Goal: Task Accomplishment & Management: Manage account settings

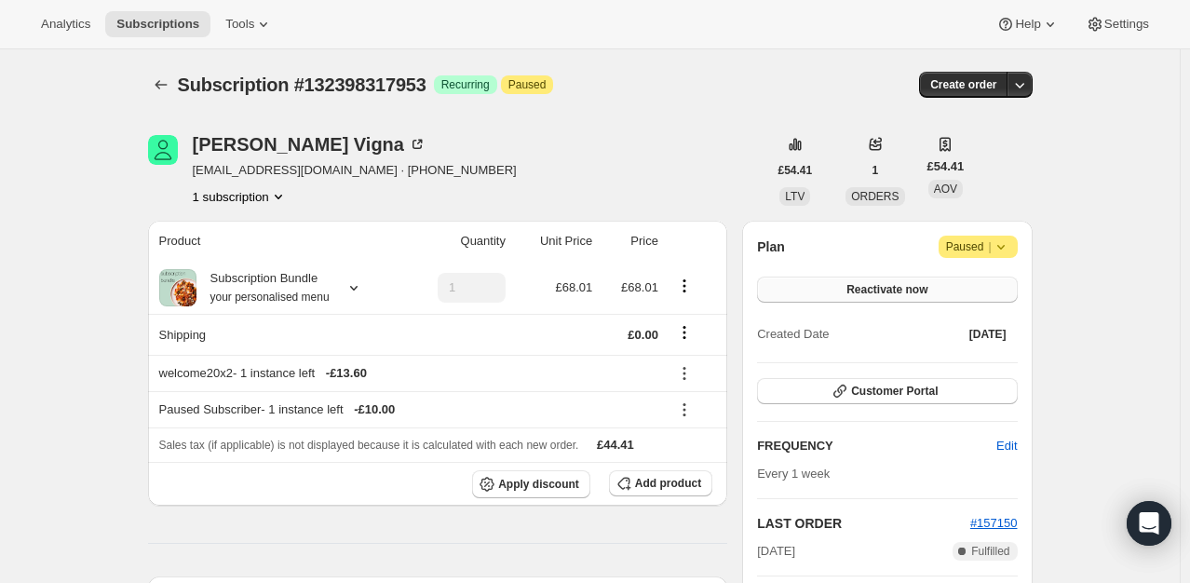
click at [916, 290] on span "Reactivate now" at bounding box center [886, 289] width 81 height 15
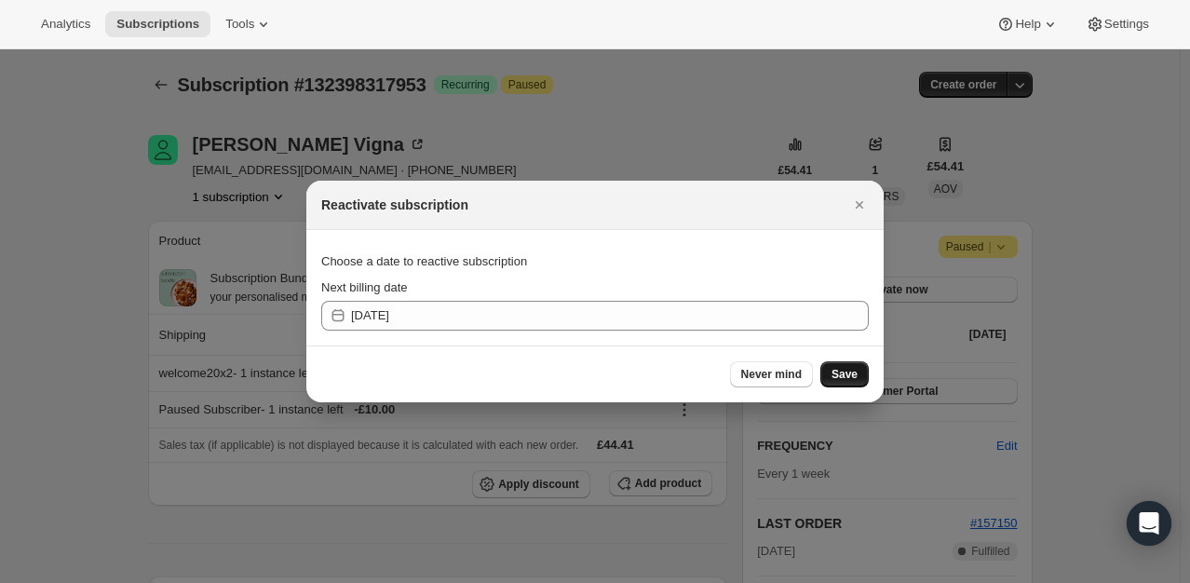
click at [835, 370] on span "Save" at bounding box center [844, 374] width 26 height 15
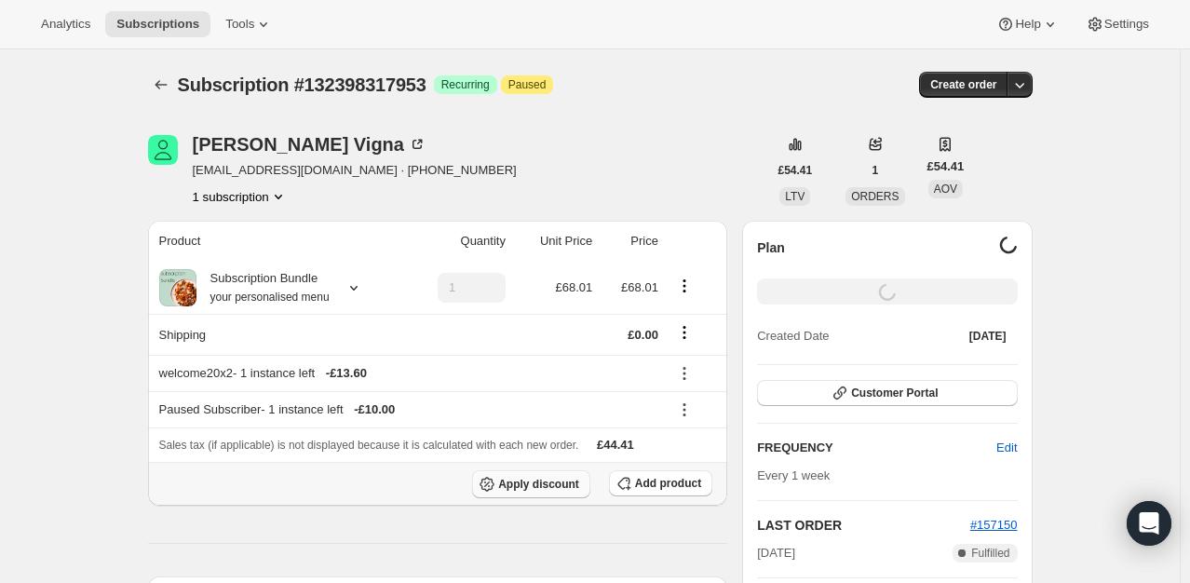
click at [568, 482] on span "Apply discount" at bounding box center [538, 484] width 81 height 15
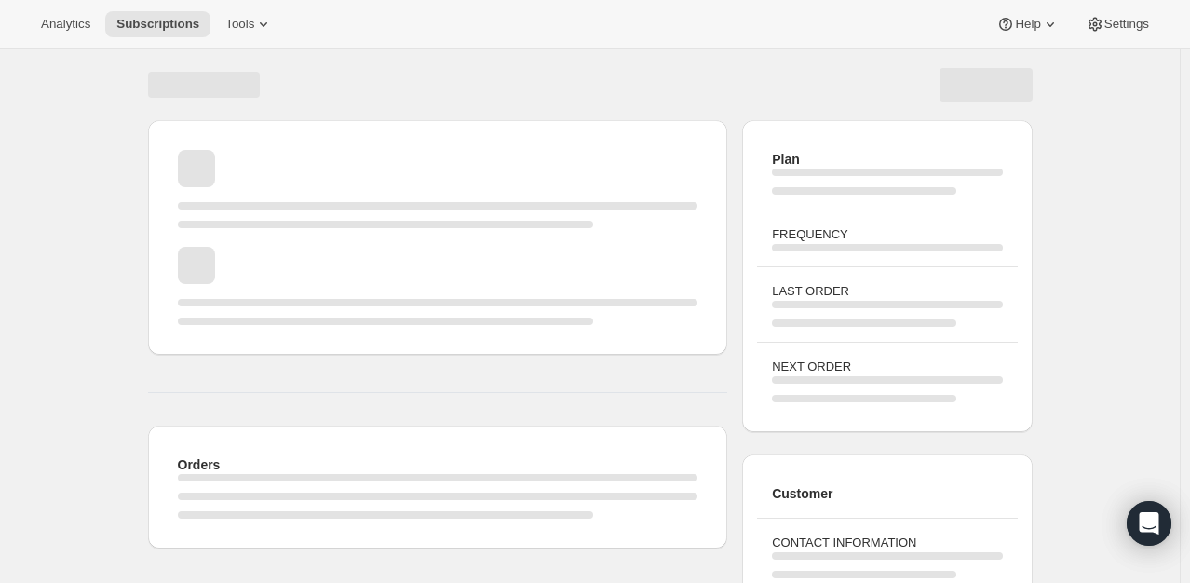
click at [470, 231] on span "Page loading" at bounding box center [438, 237] width 520 height 19
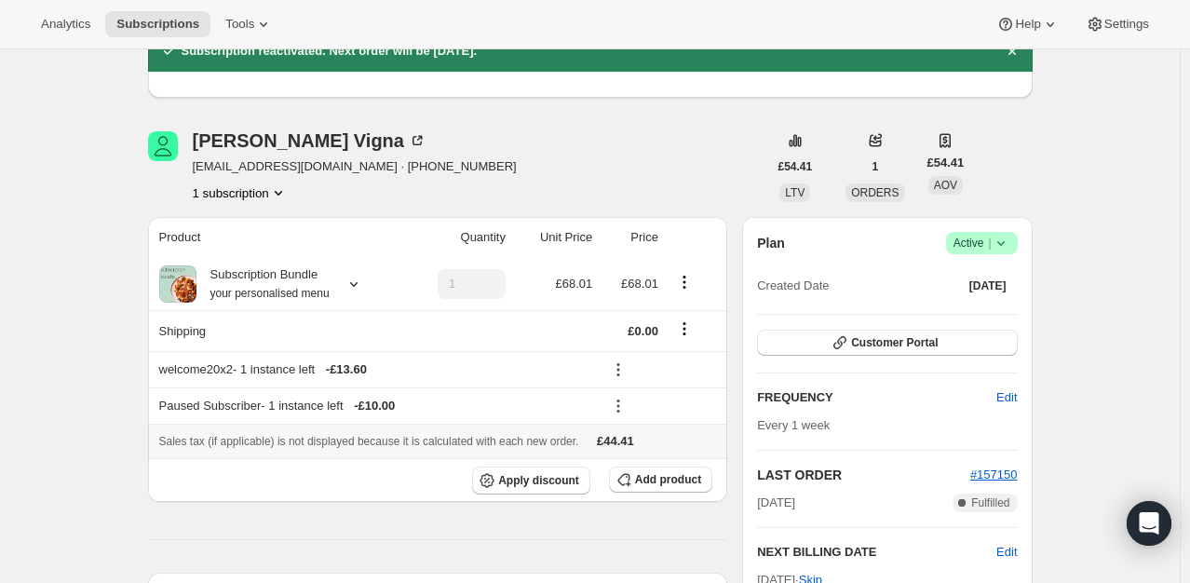
scroll to position [93, 0]
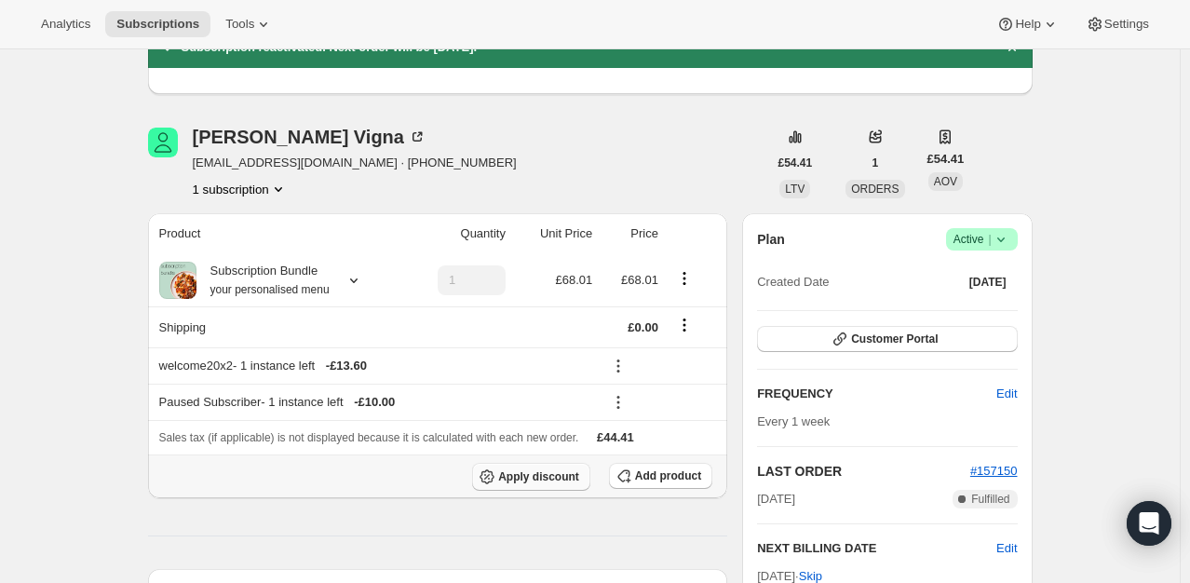
click at [537, 466] on button "Apply discount" at bounding box center [531, 477] width 118 height 28
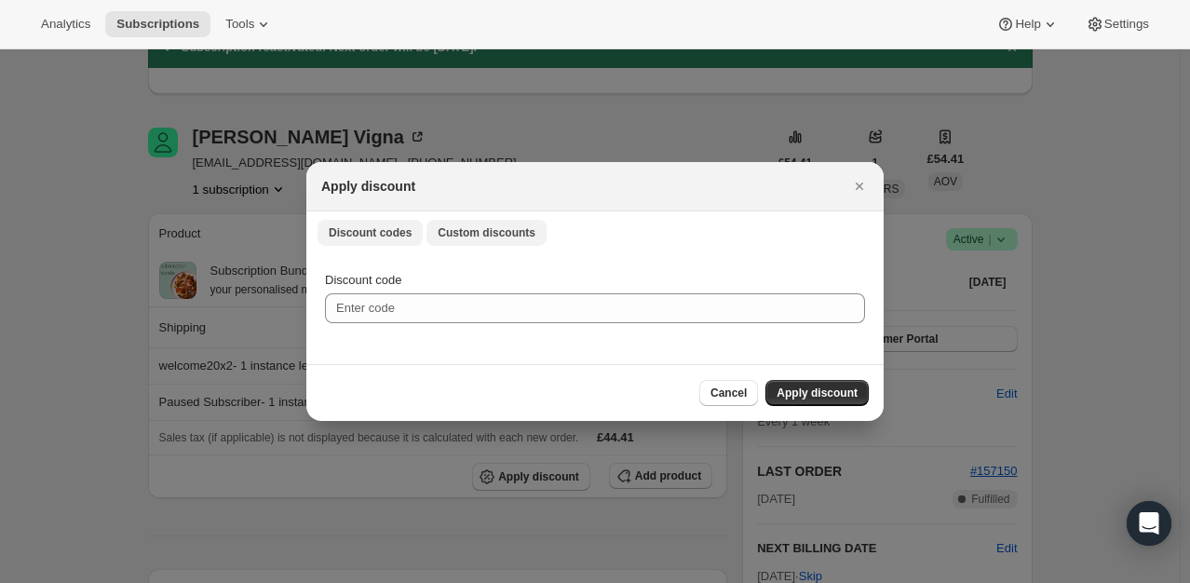
click at [495, 221] on button "Custom discounts" at bounding box center [486, 233] width 120 height 26
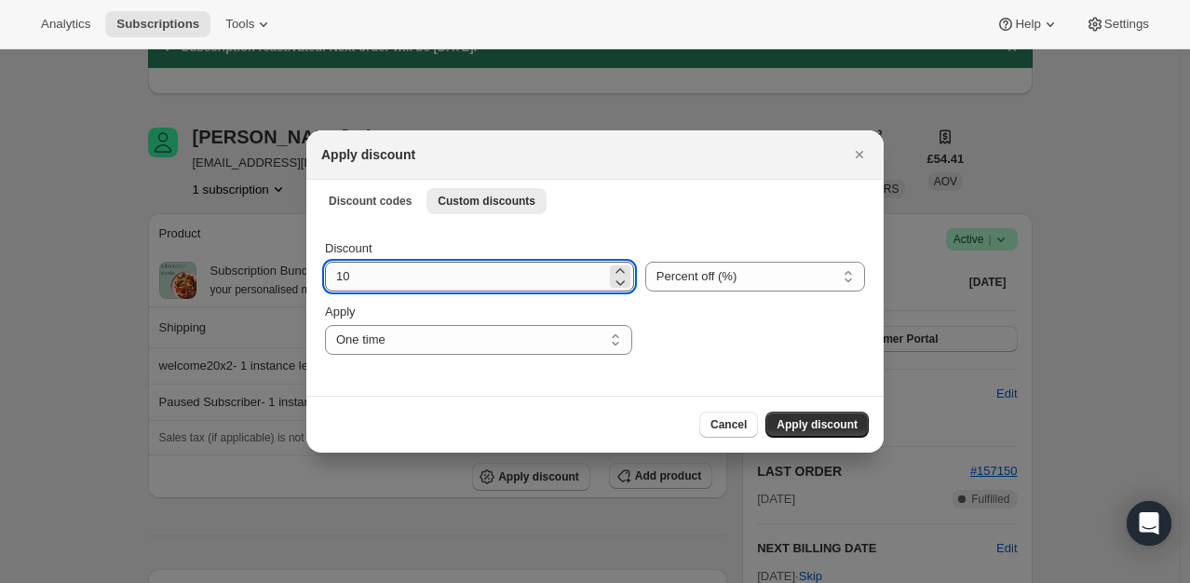
click at [441, 277] on input "10" at bounding box center [465, 277] width 281 height 30
type input "100"
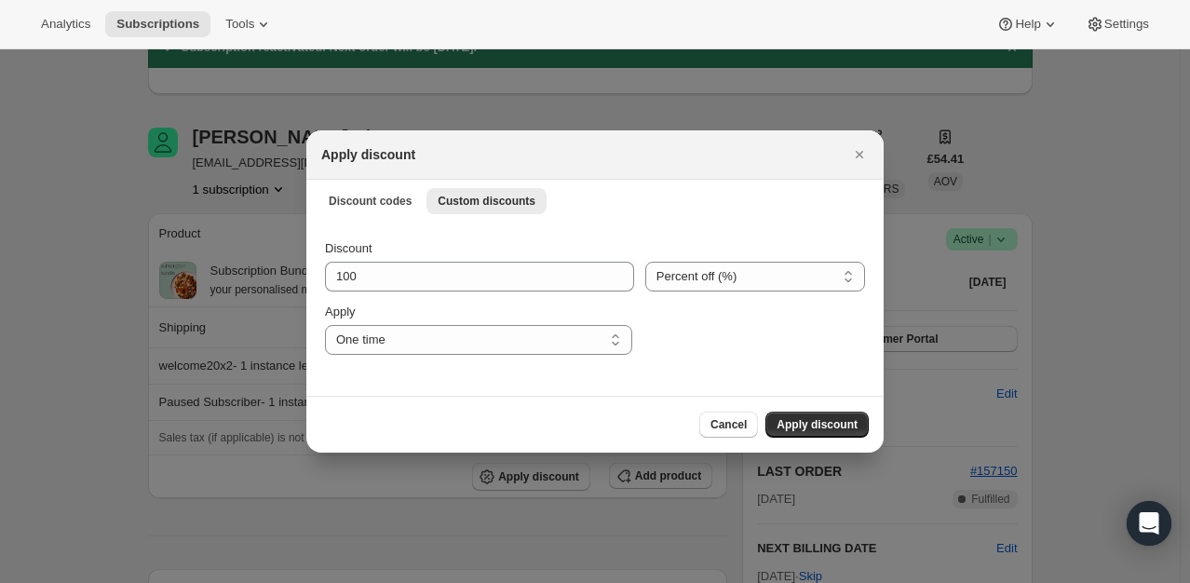
click at [790, 412] on button "Apply discount" at bounding box center [816, 425] width 103 height 26
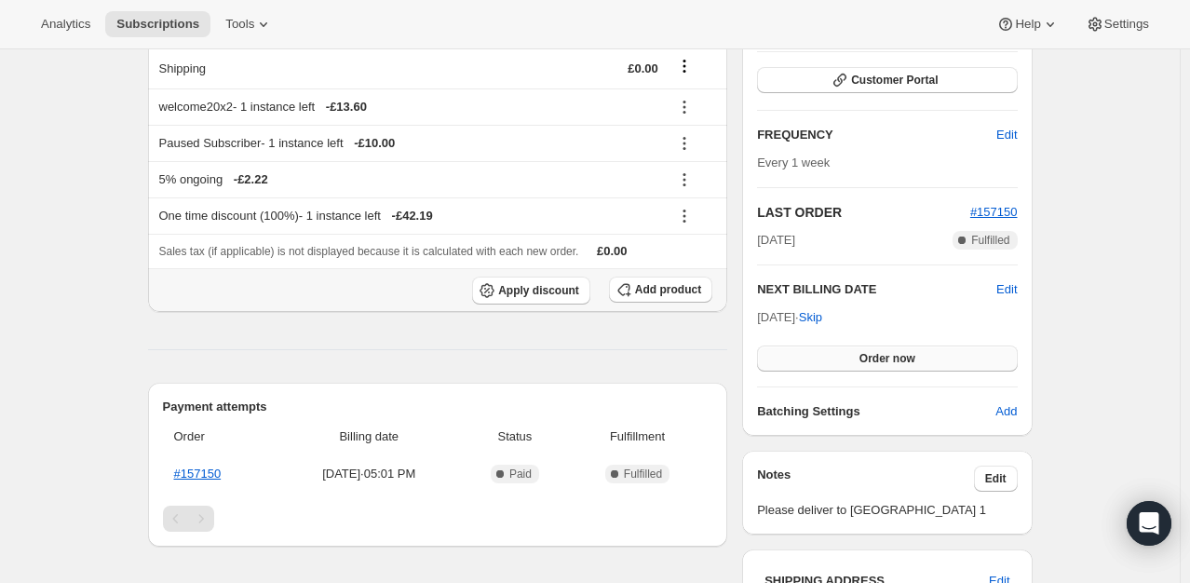
scroll to position [372, 0]
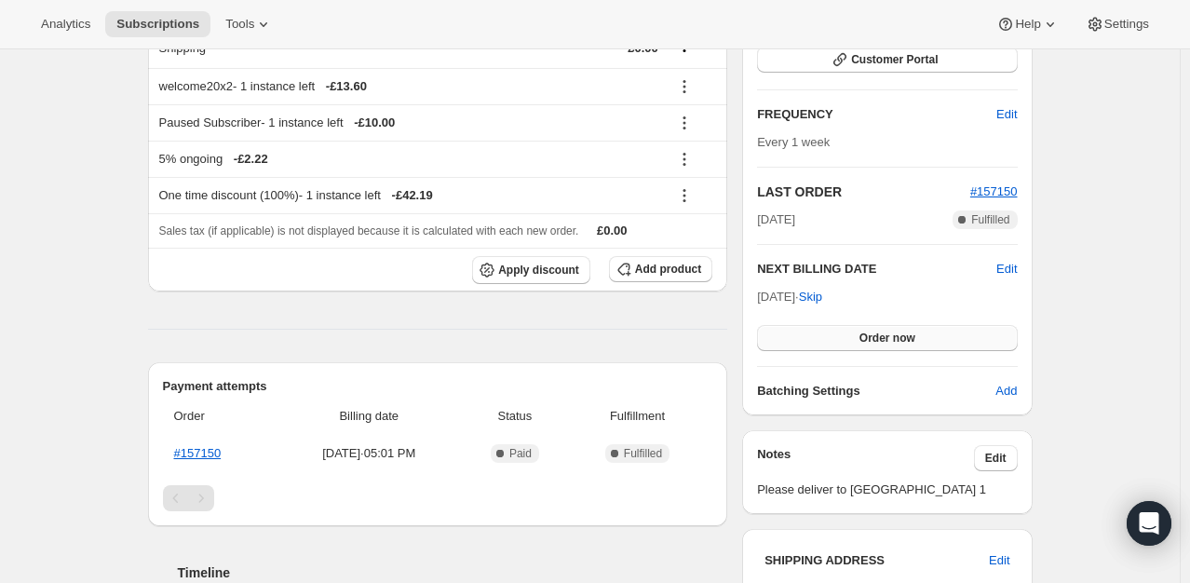
click at [930, 339] on button "Order now" at bounding box center [887, 338] width 260 height 26
click at [929, 339] on span "Click to confirm" at bounding box center [886, 338] width 85 height 15
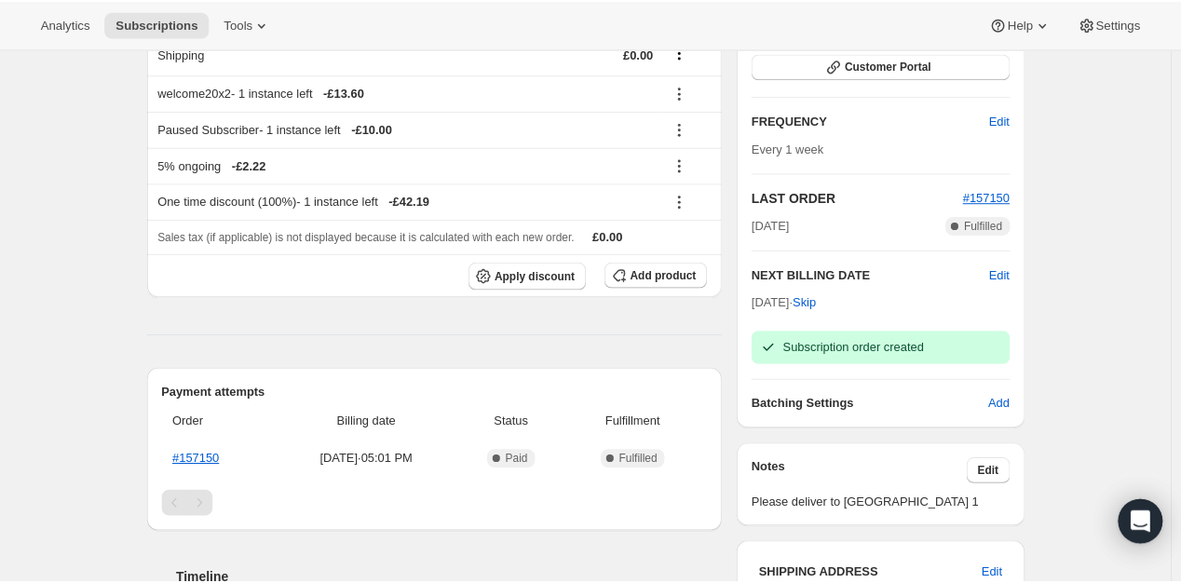
scroll to position [186, 0]
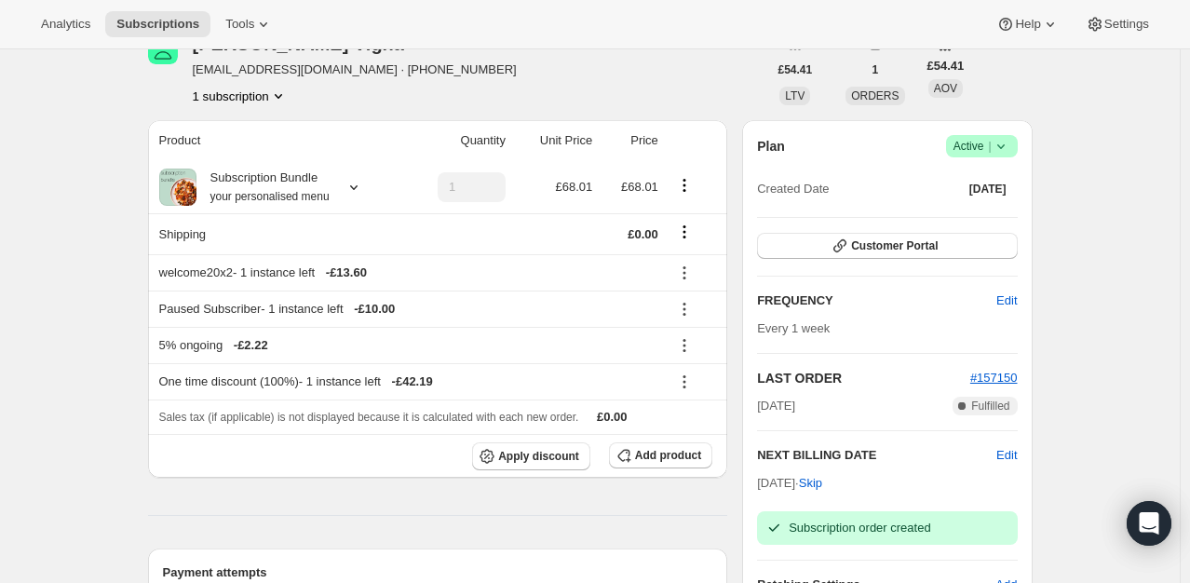
click at [1007, 151] on icon at bounding box center [1001, 146] width 19 height 19
click at [979, 184] on span "Pause subscription" at bounding box center [986, 182] width 102 height 14
